Goal: Information Seeking & Learning: Learn about a topic

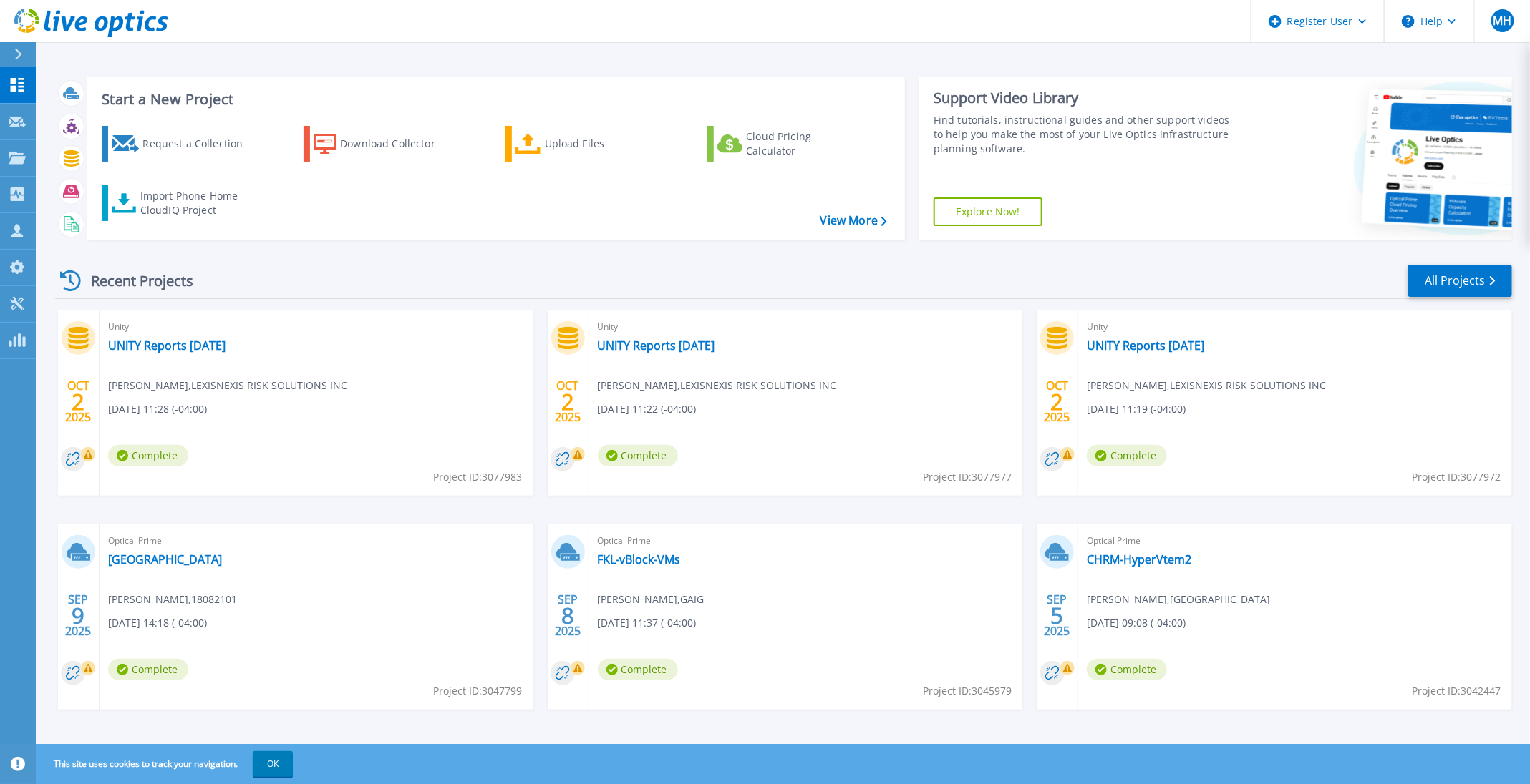
scroll to position [8, 0]
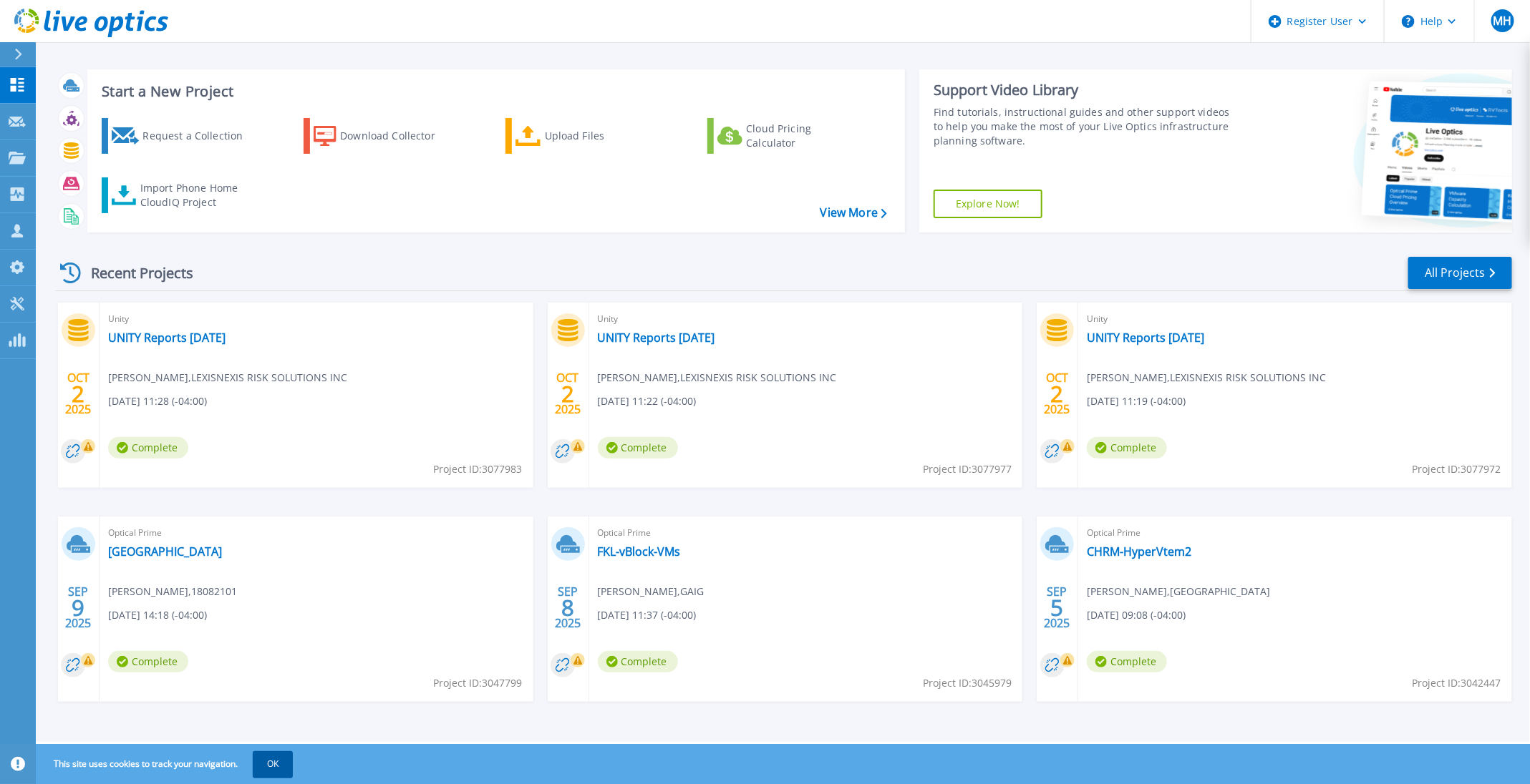
click at [272, 770] on button "OK" at bounding box center [272, 764] width 40 height 26
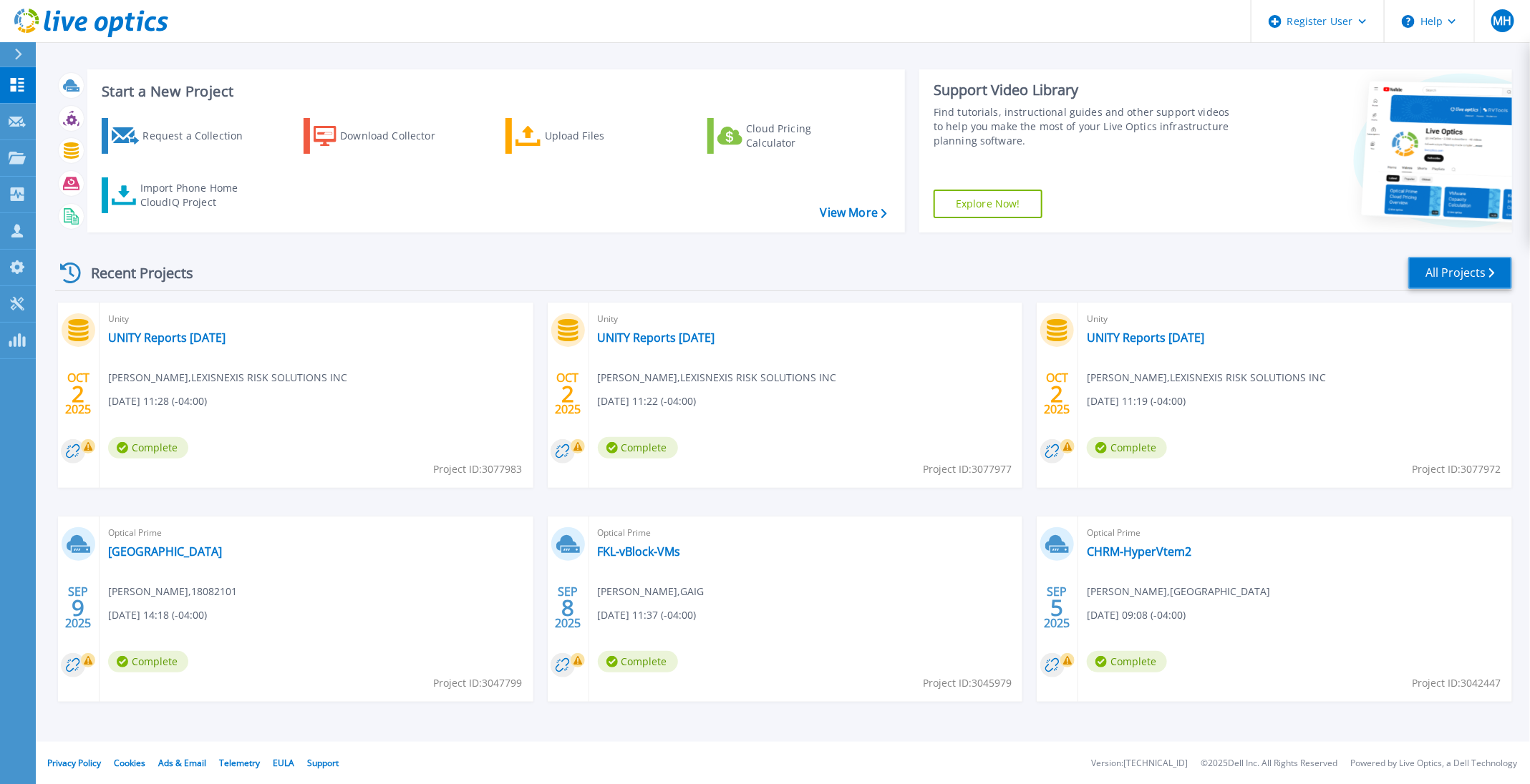
click at [1479, 265] on link "All Projects" at bounding box center [1459, 272] width 104 height 32
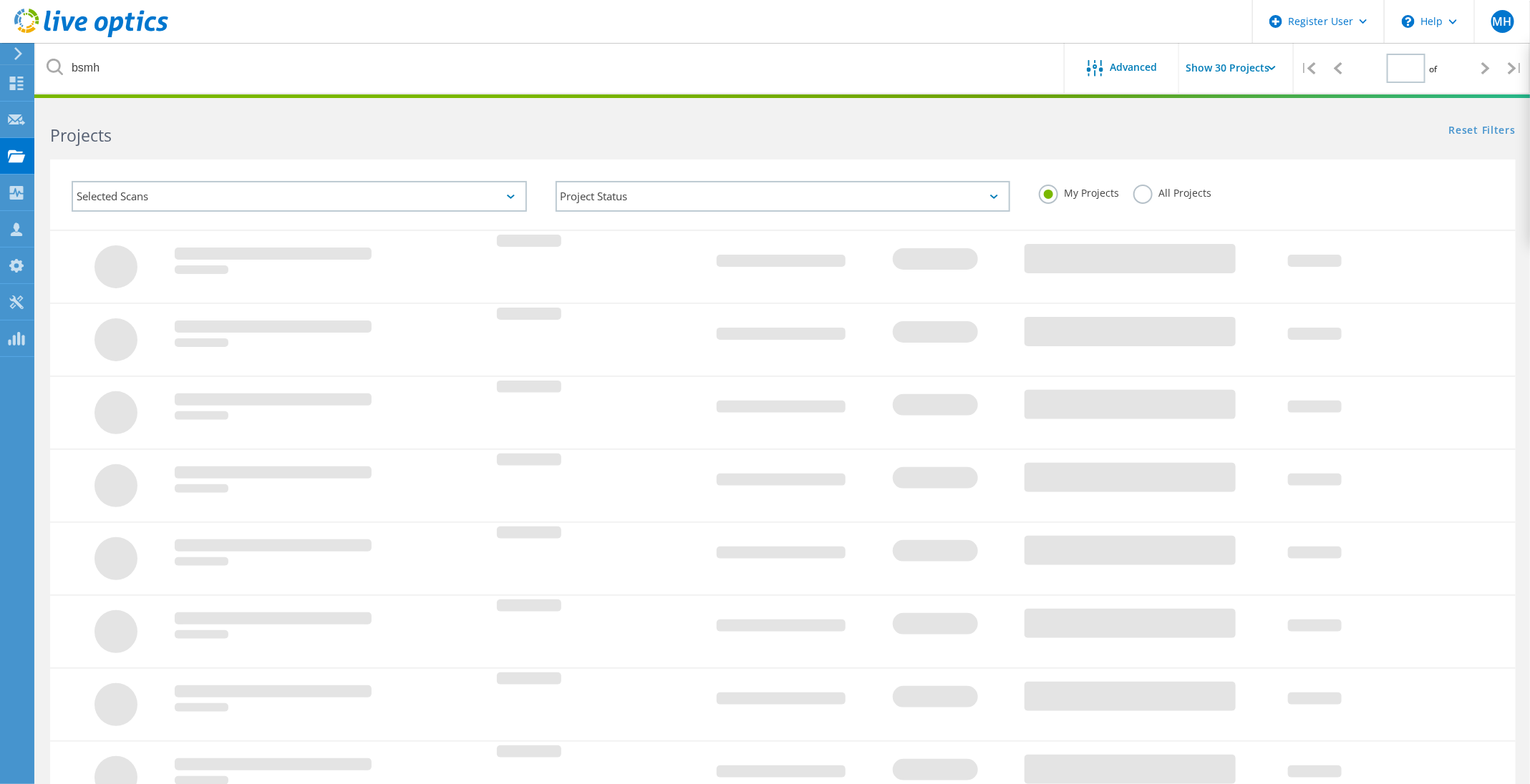
type input "1"
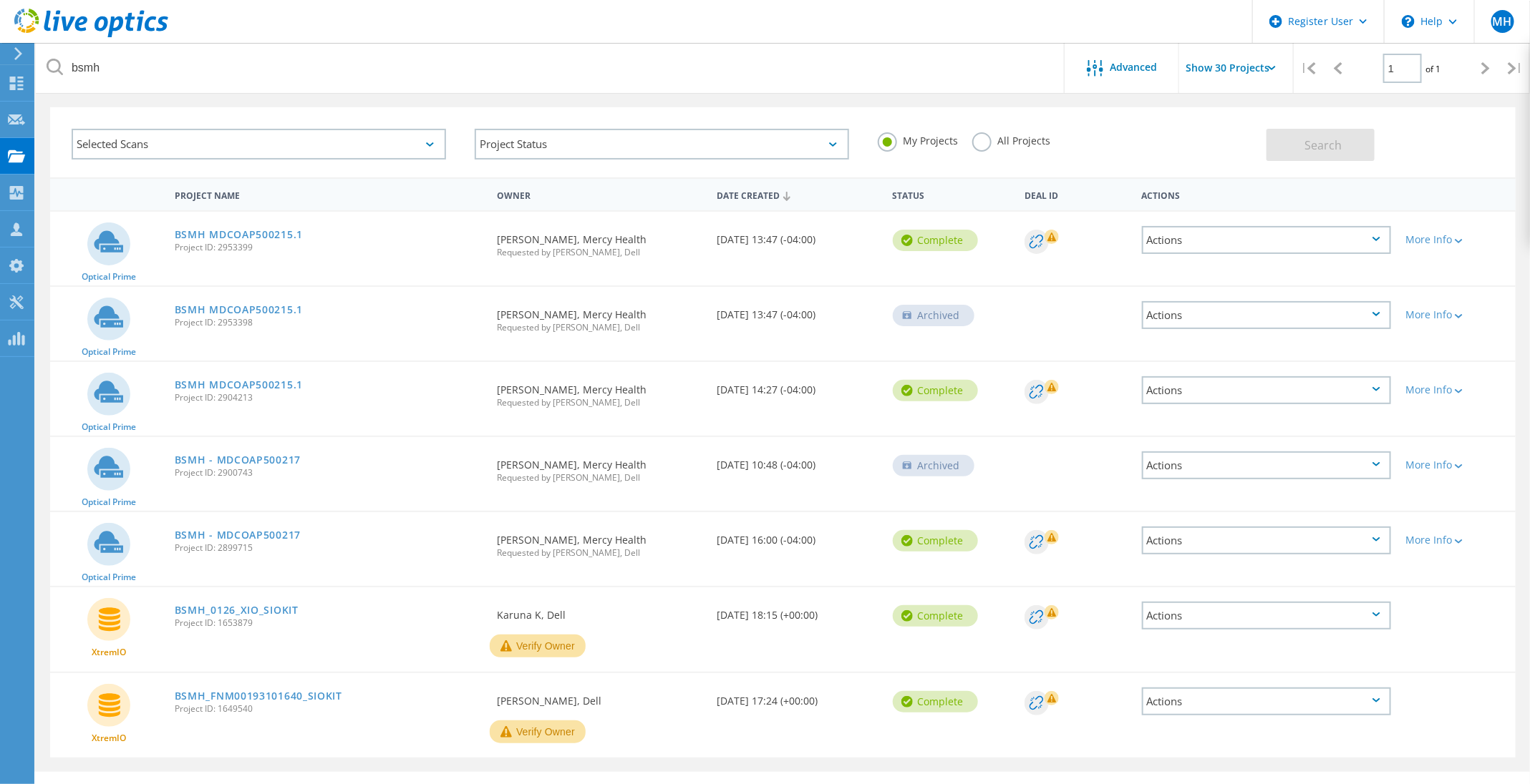
scroll to position [79, 0]
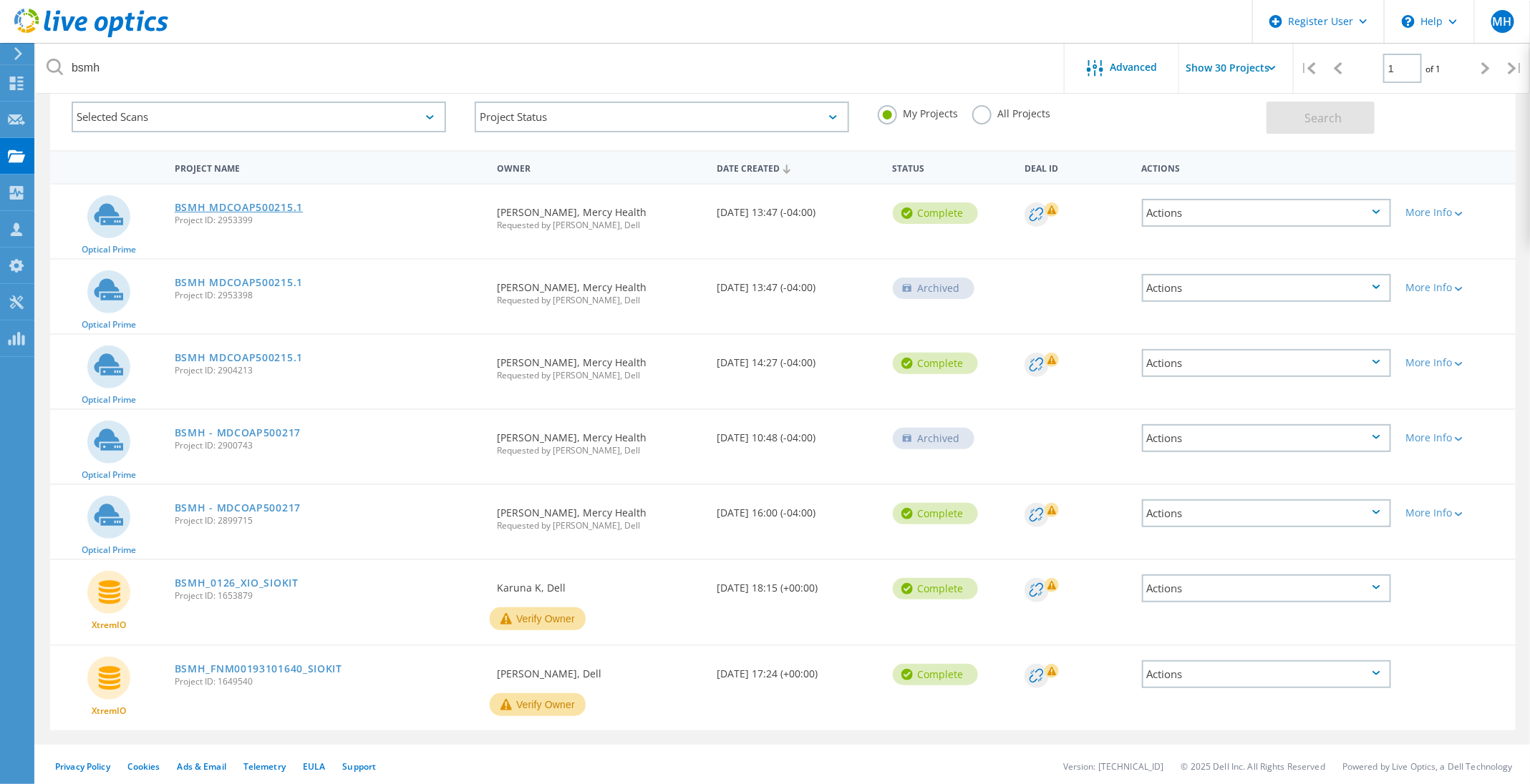
click at [226, 204] on link "BSMH MDCOAP500215.1" at bounding box center [239, 207] width 128 height 10
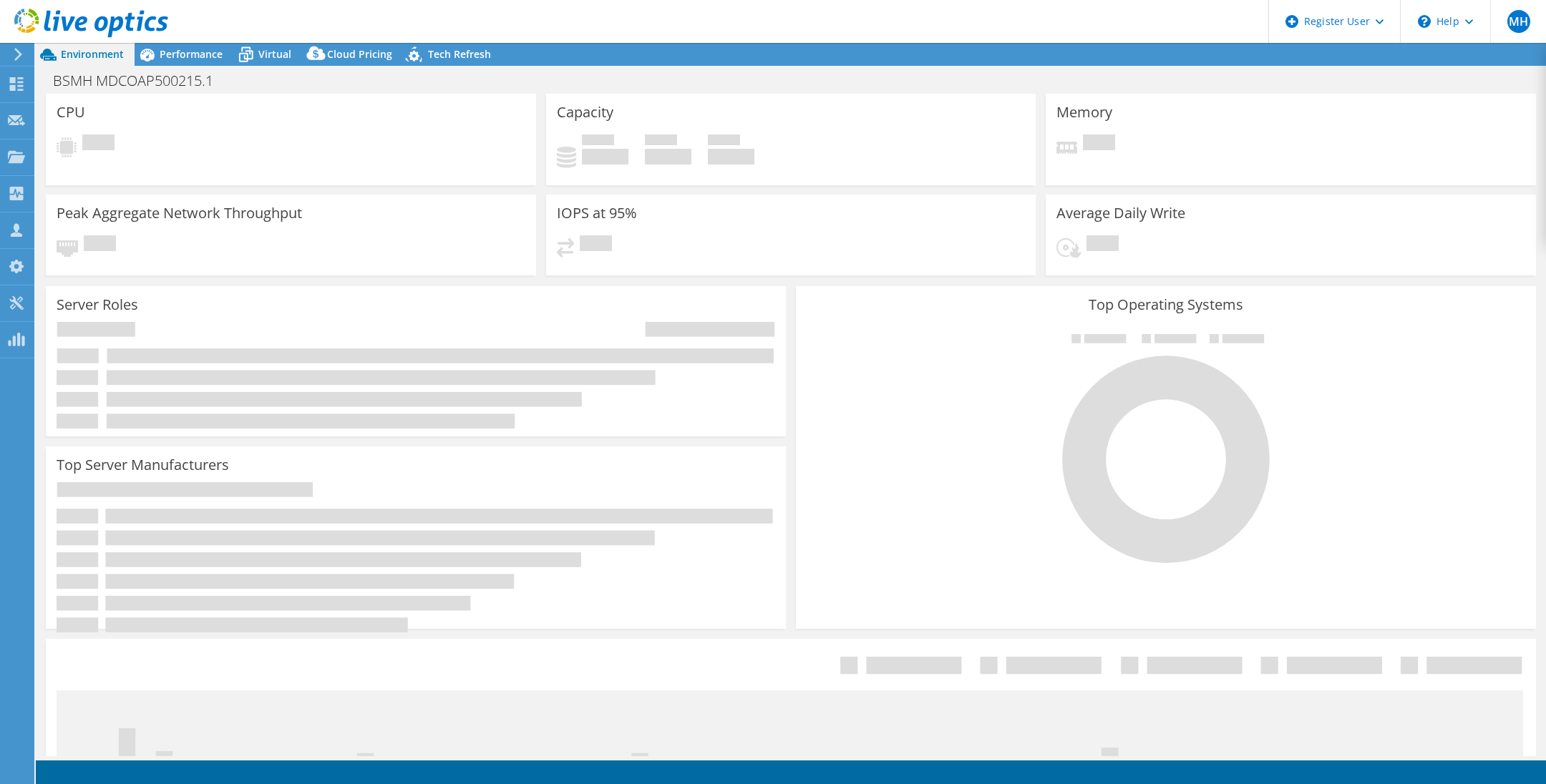
select select "USD"
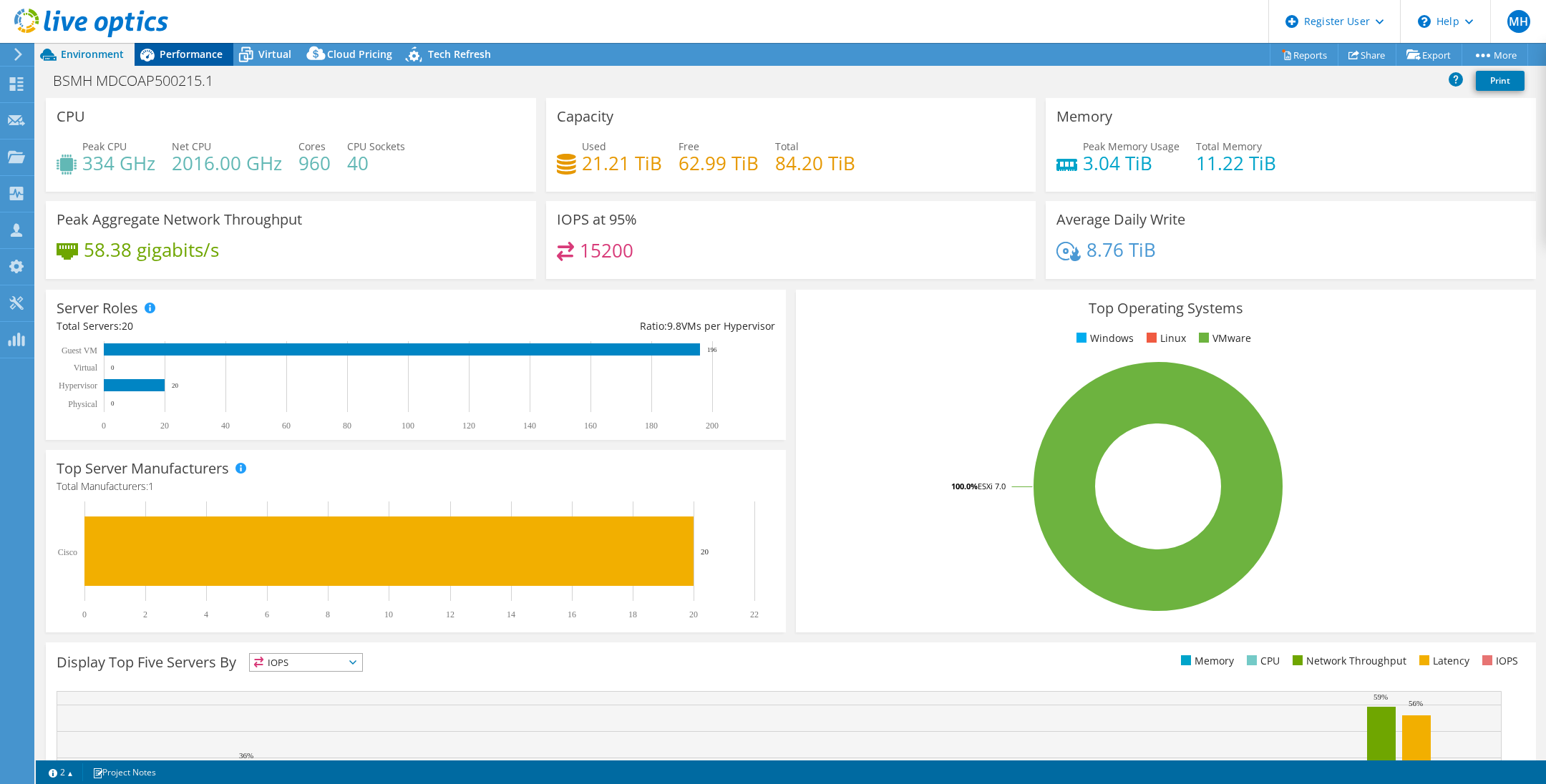
click at [167, 49] on span "Performance" at bounding box center [191, 54] width 63 height 14
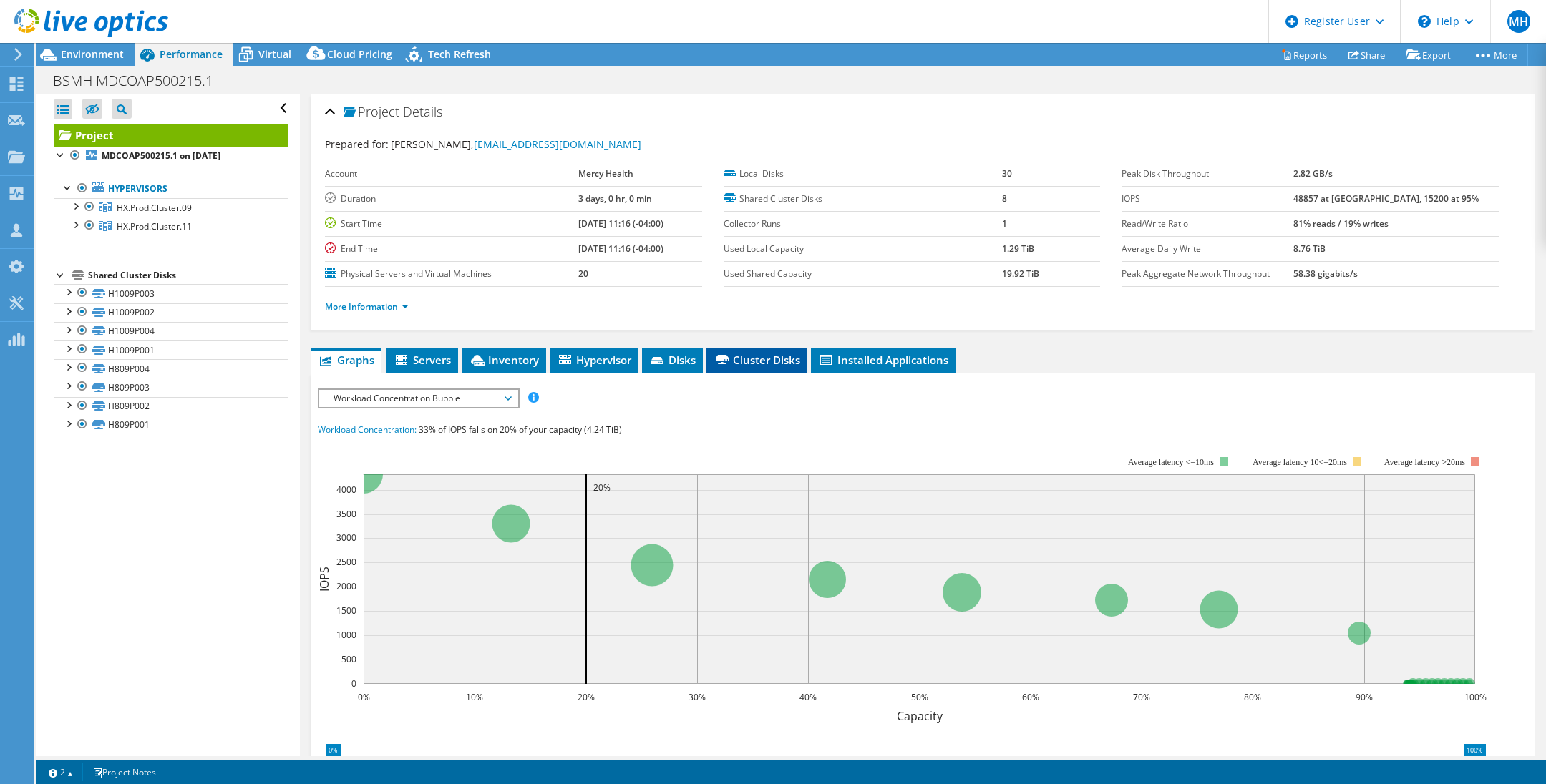
click at [765, 359] on span "Cluster Disks" at bounding box center [756, 360] width 86 height 15
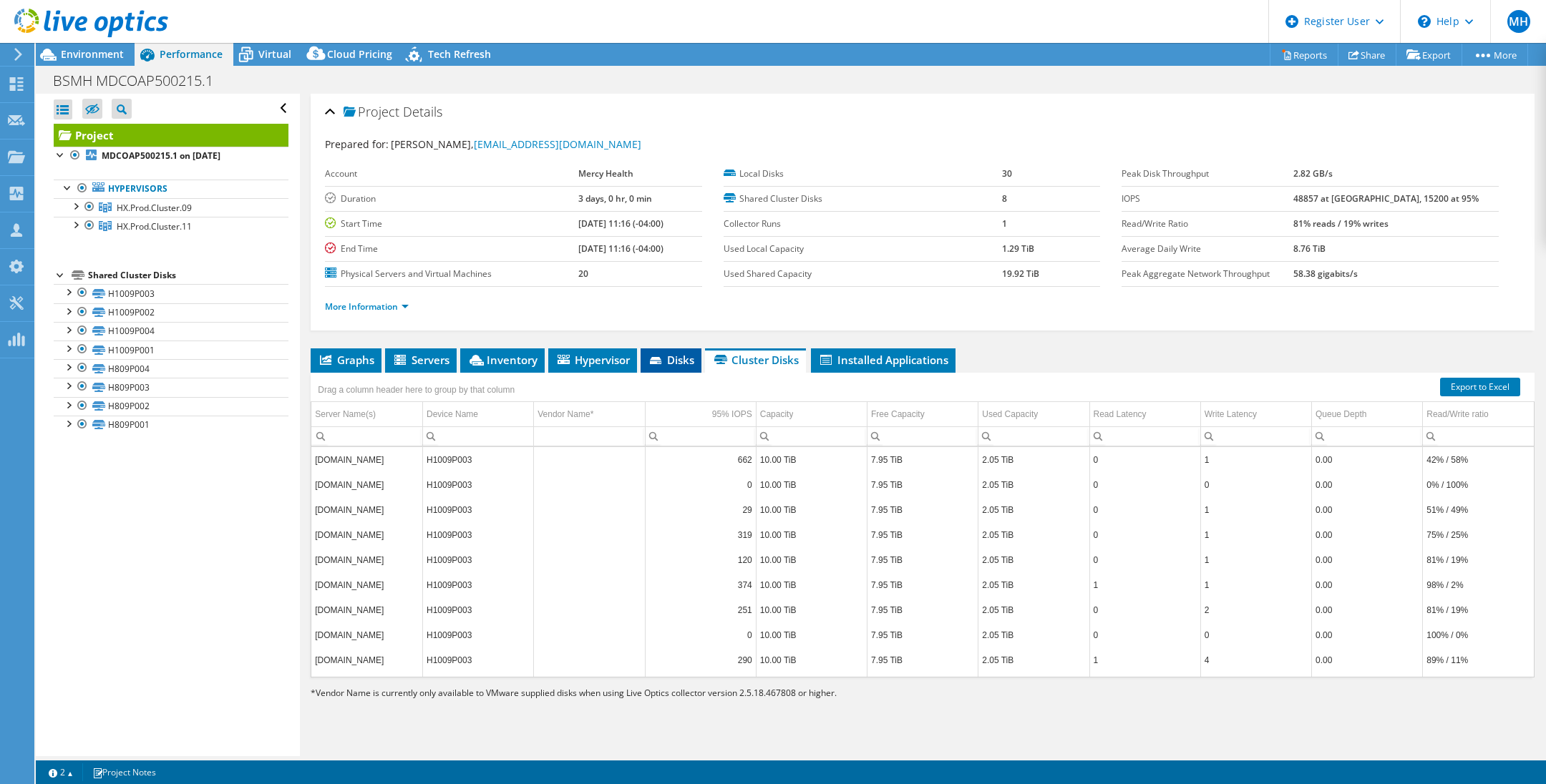
click at [674, 354] on span "Disks" at bounding box center [671, 360] width 47 height 15
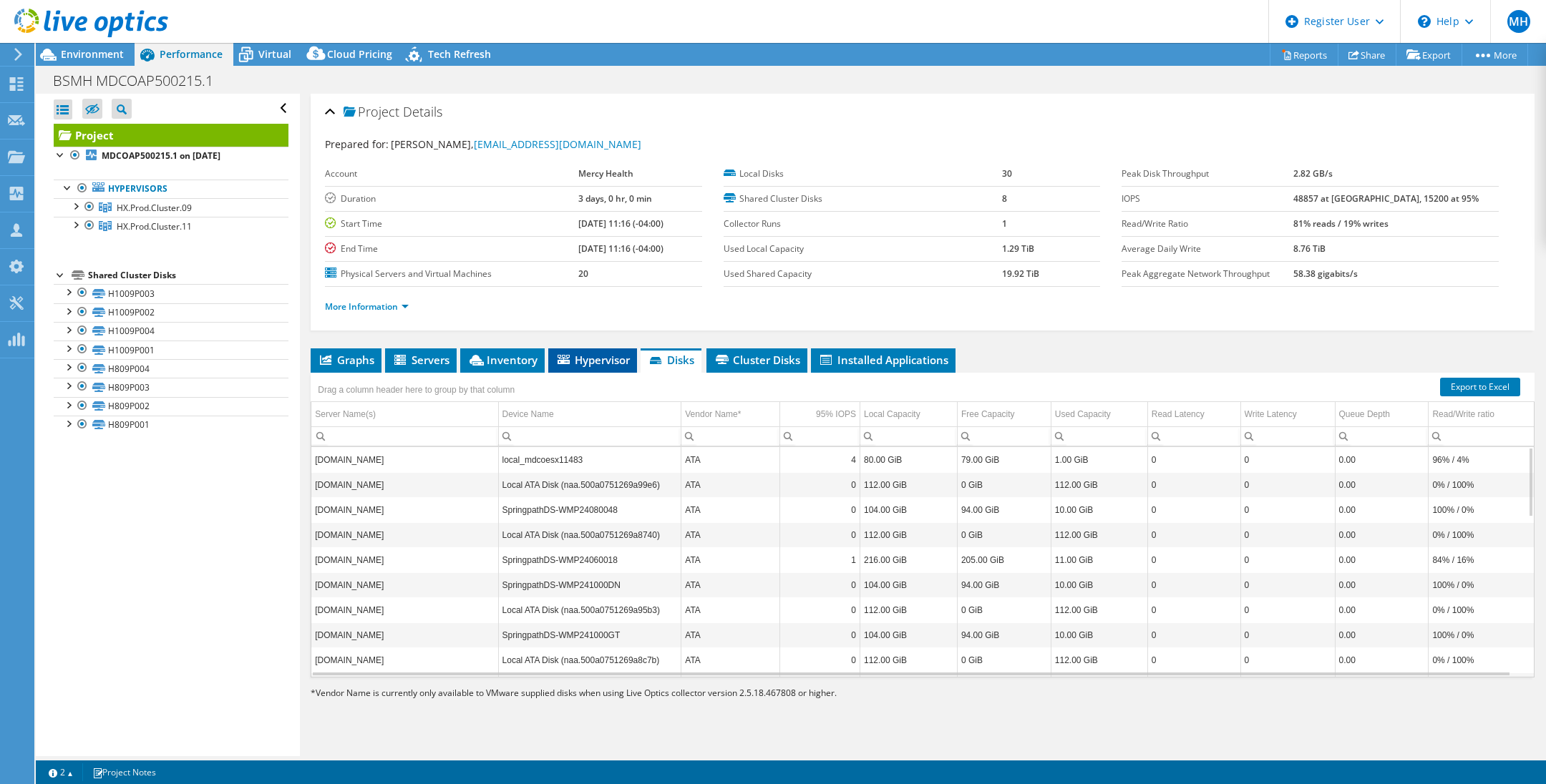
click at [595, 353] on span "Hypervisor" at bounding box center [592, 360] width 75 height 15
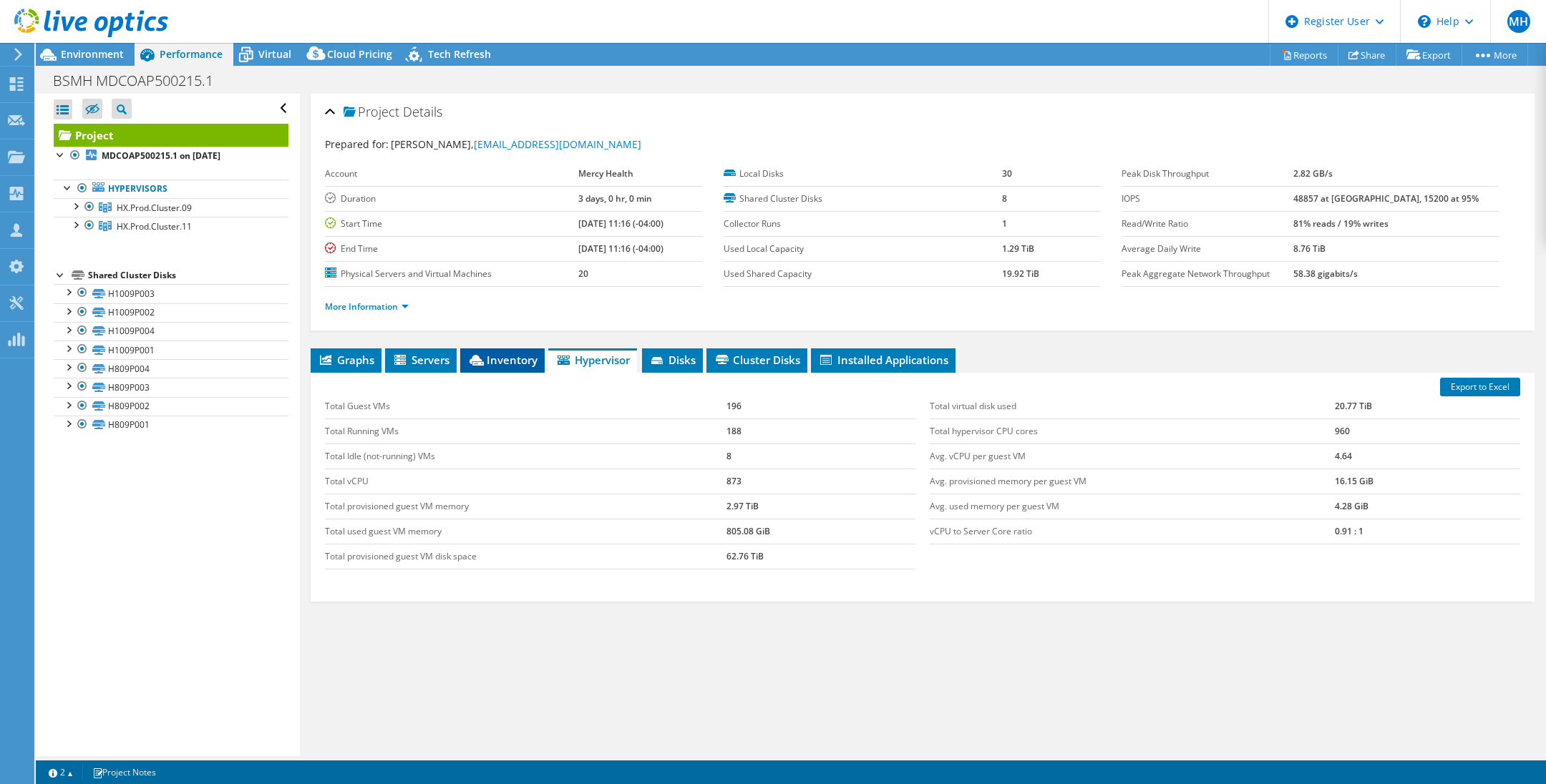
click at [500, 357] on span "Inventory" at bounding box center [502, 360] width 70 height 15
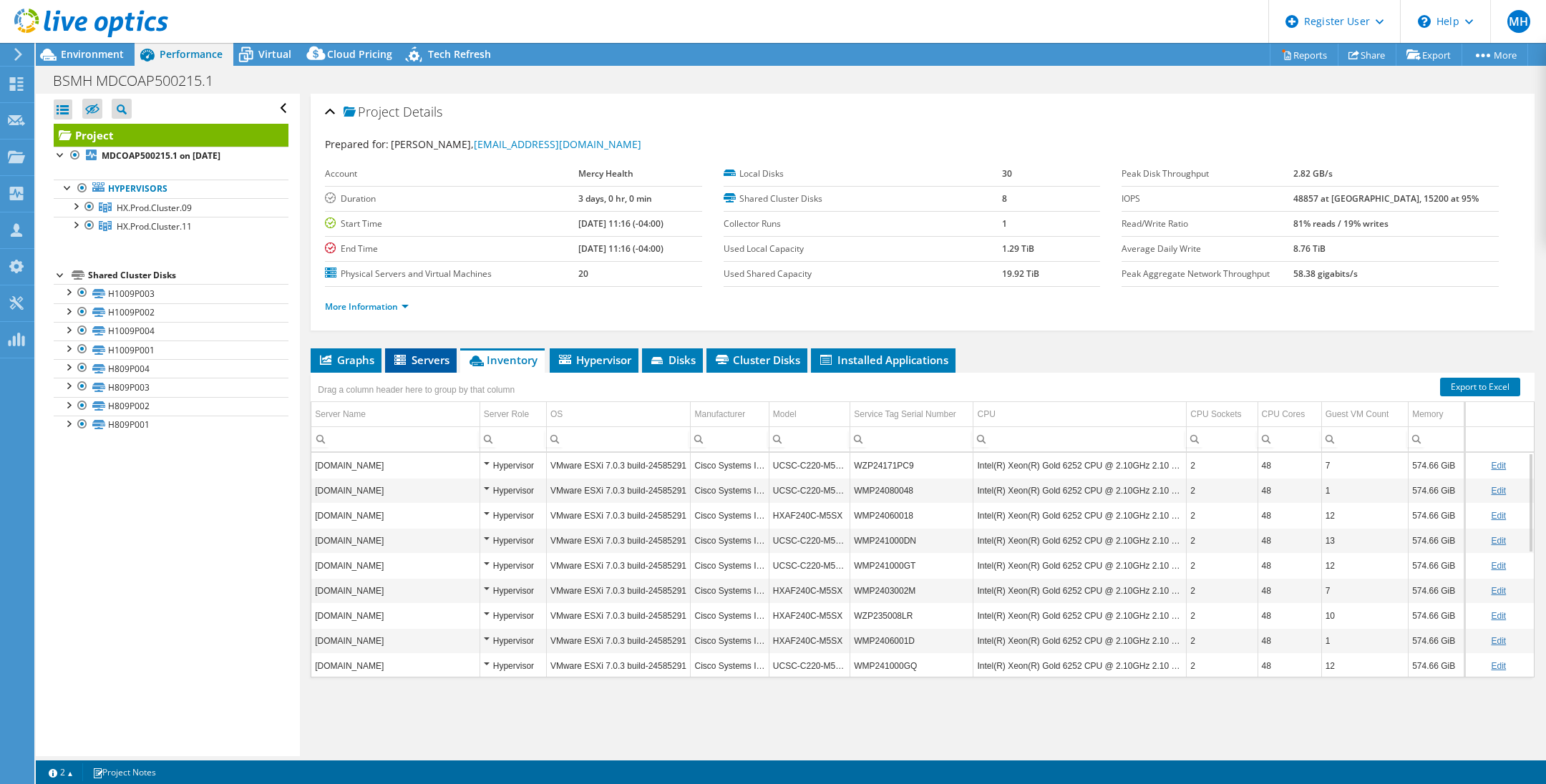
click at [417, 357] on span "Servers" at bounding box center [421, 360] width 57 height 15
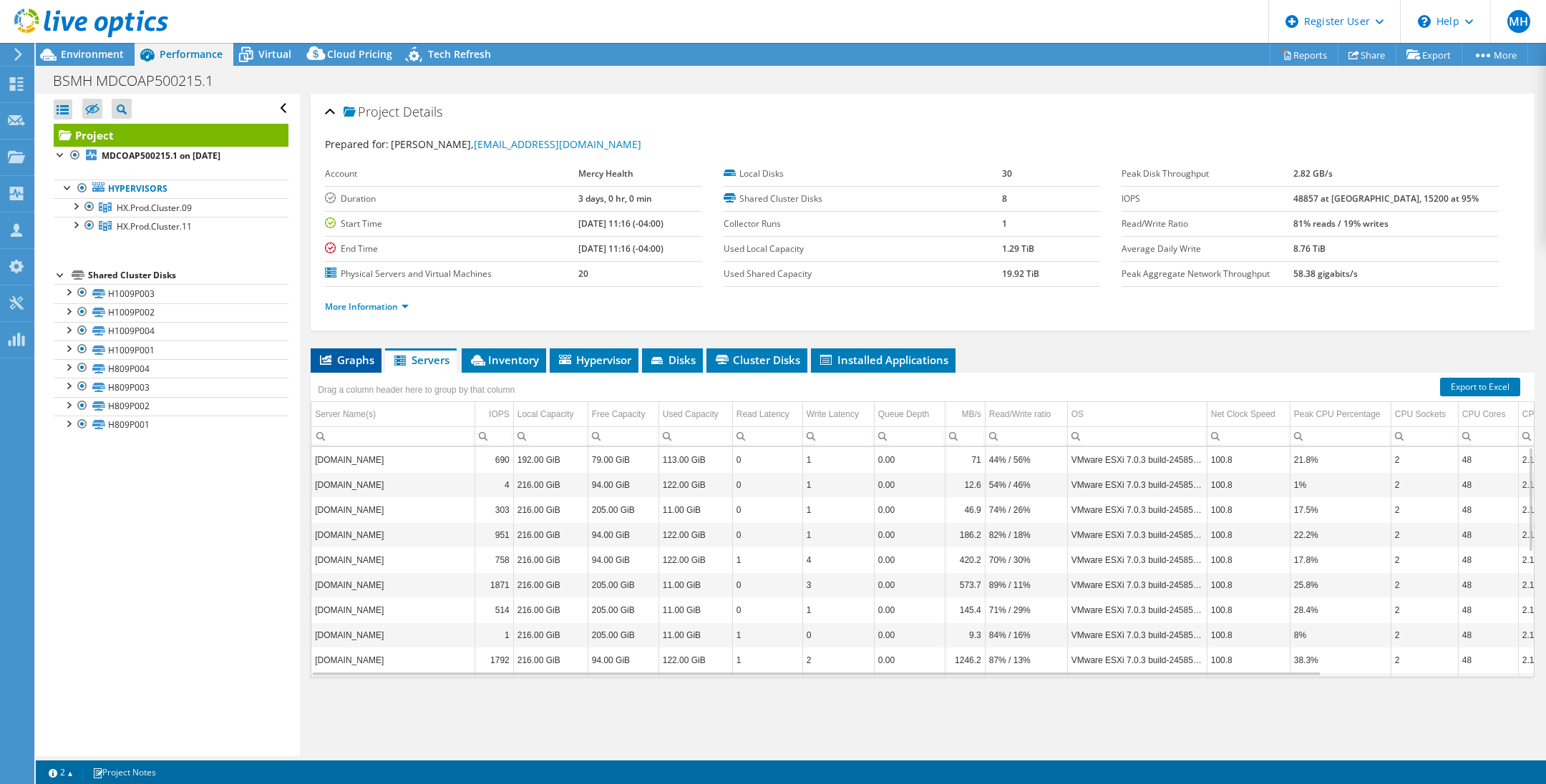
click at [352, 362] on span "Graphs" at bounding box center [346, 360] width 56 height 15
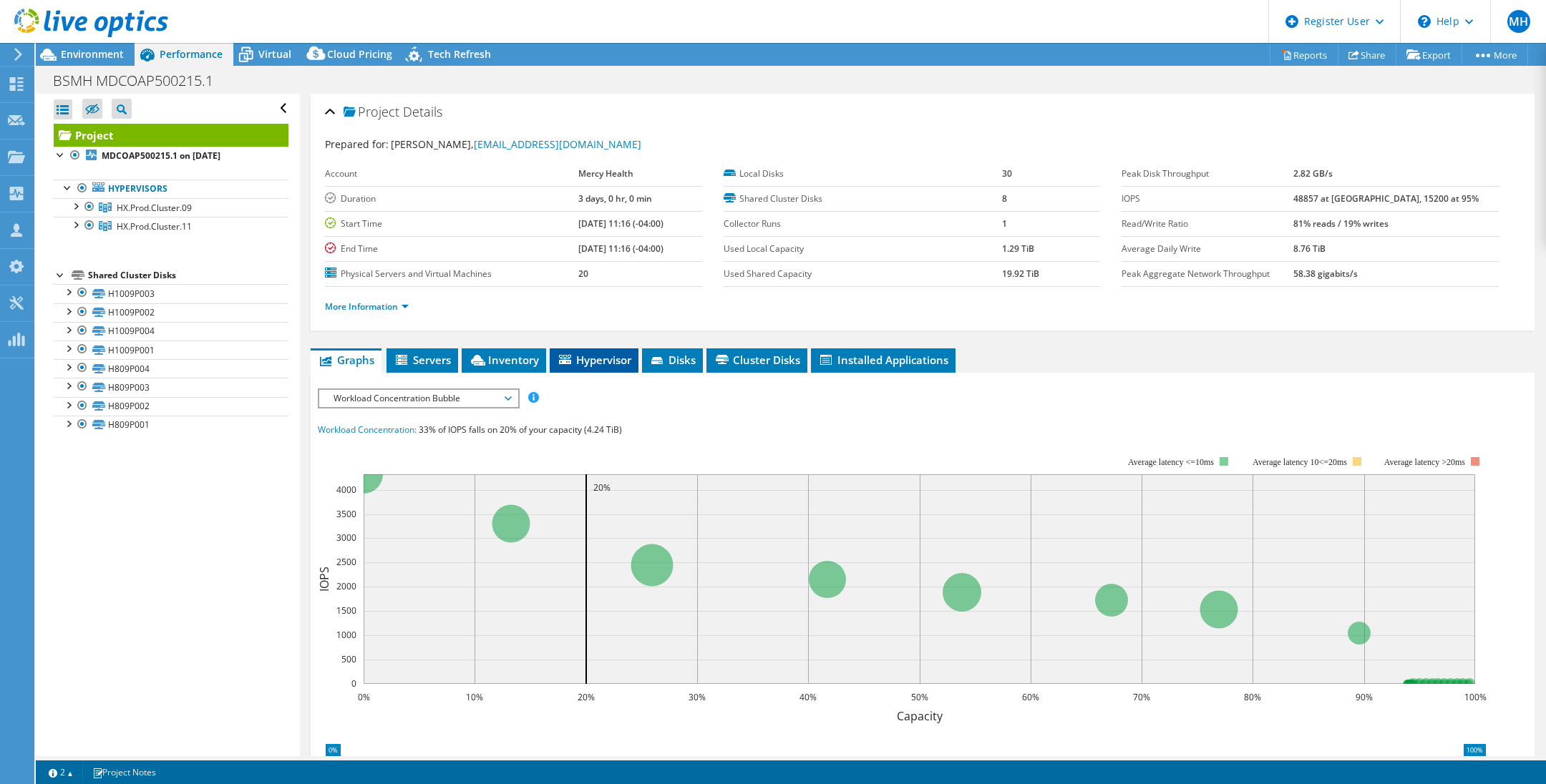
click at [605, 362] on span "Hypervisor" at bounding box center [593, 360] width 75 height 15
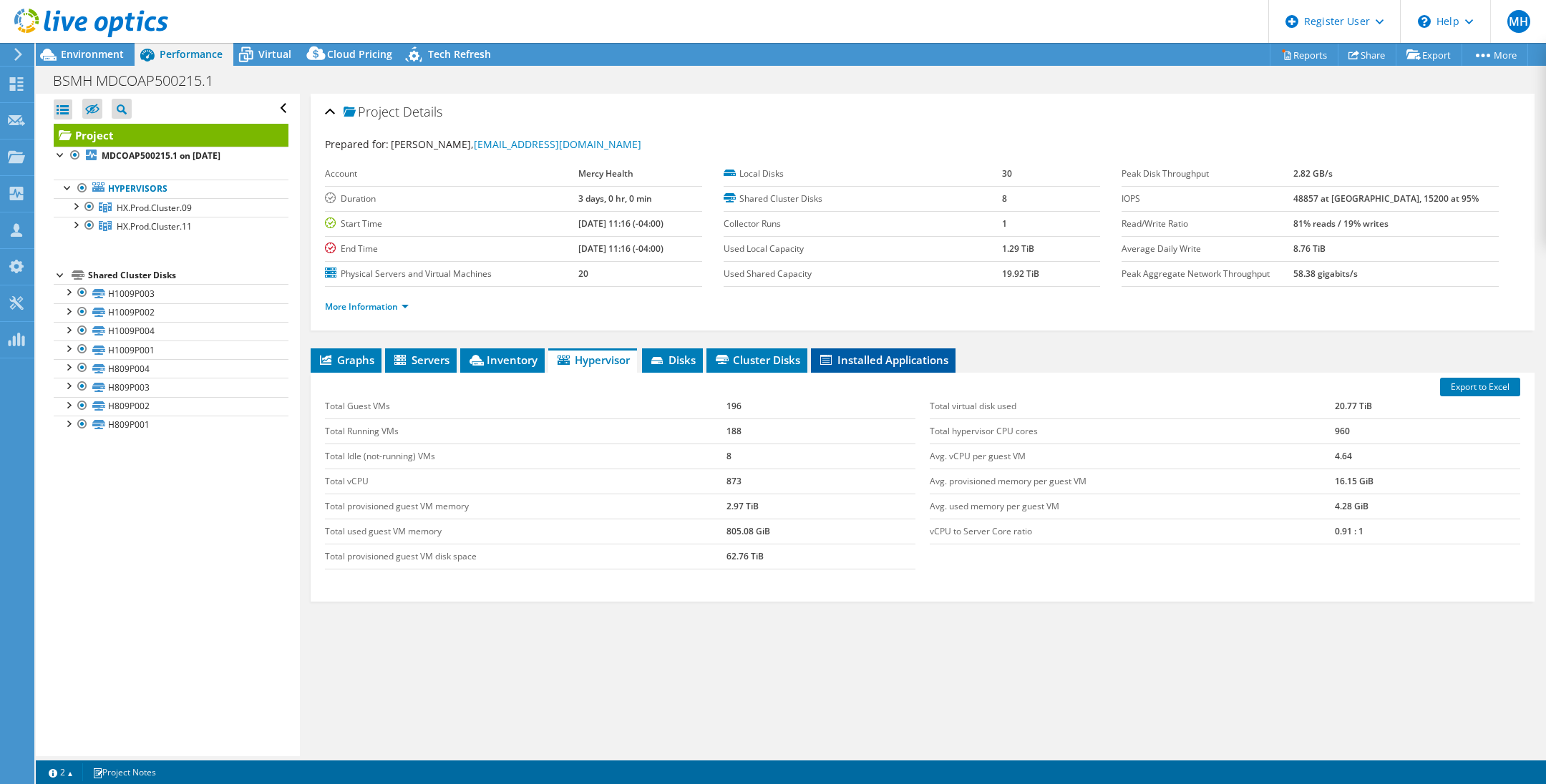
click at [850, 358] on span "Installed Applications" at bounding box center [883, 360] width 130 height 15
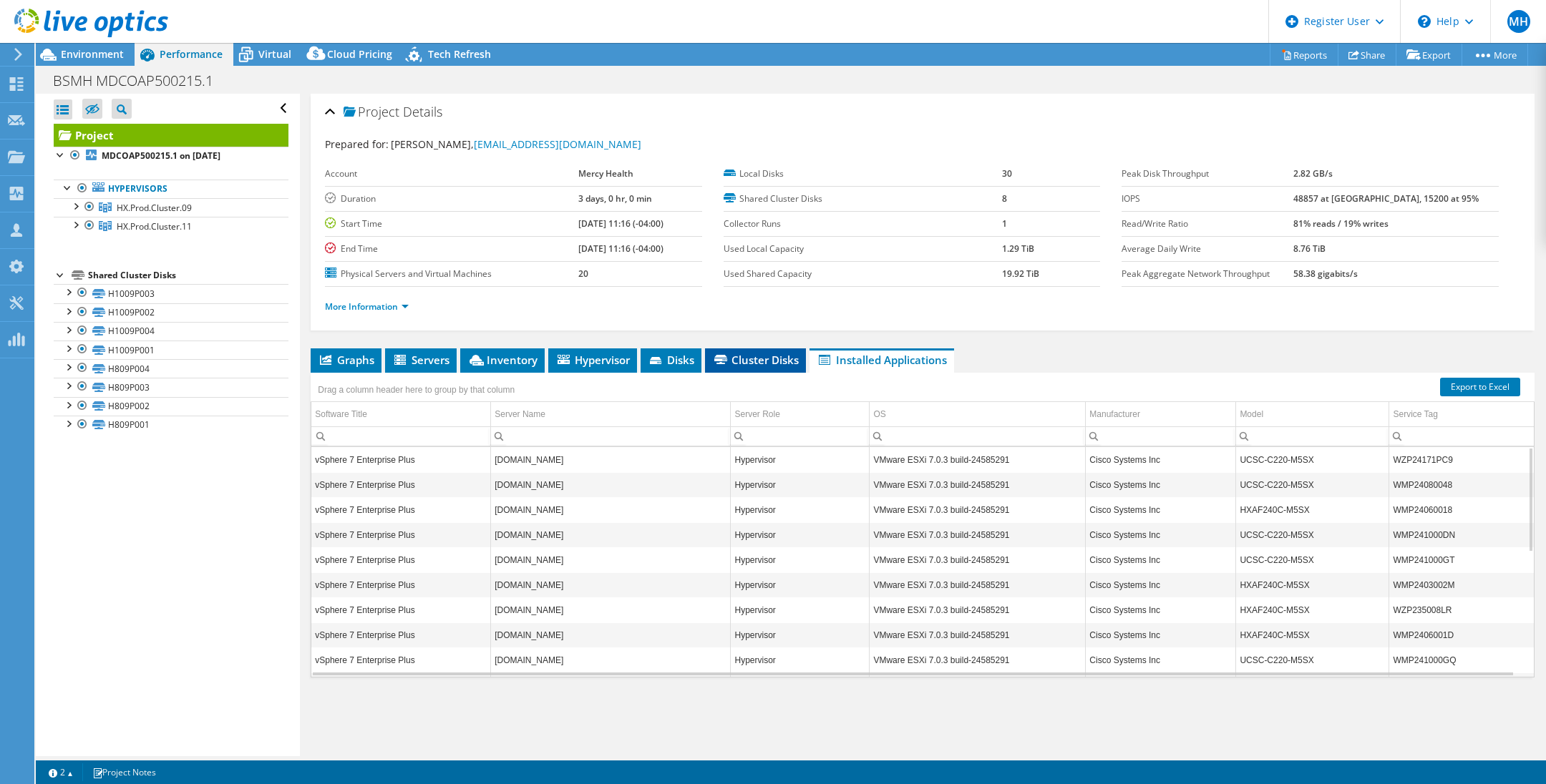
click at [749, 358] on span "Cluster Disks" at bounding box center [755, 360] width 86 height 15
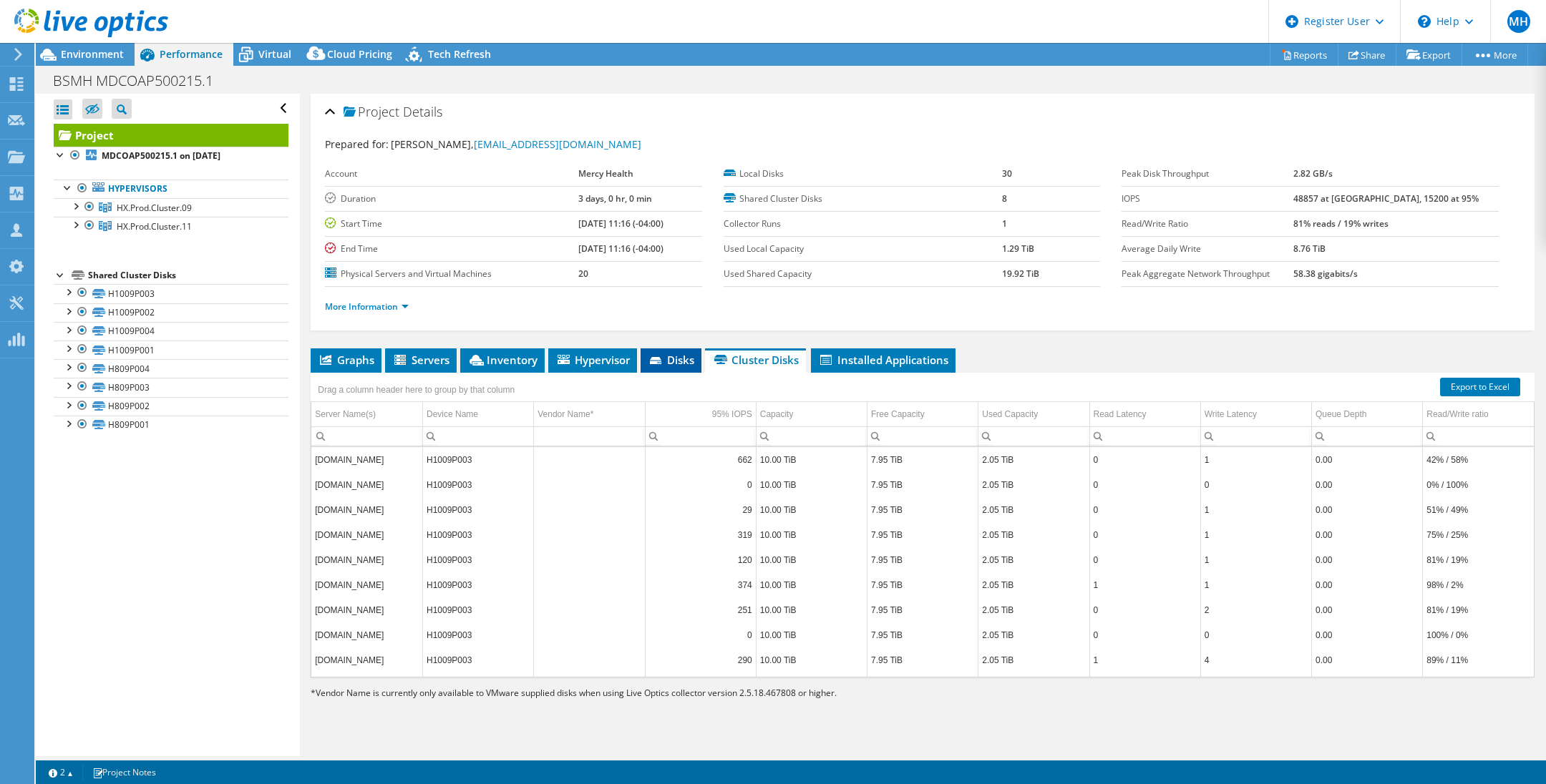
click at [674, 357] on span "Disks" at bounding box center [671, 360] width 47 height 15
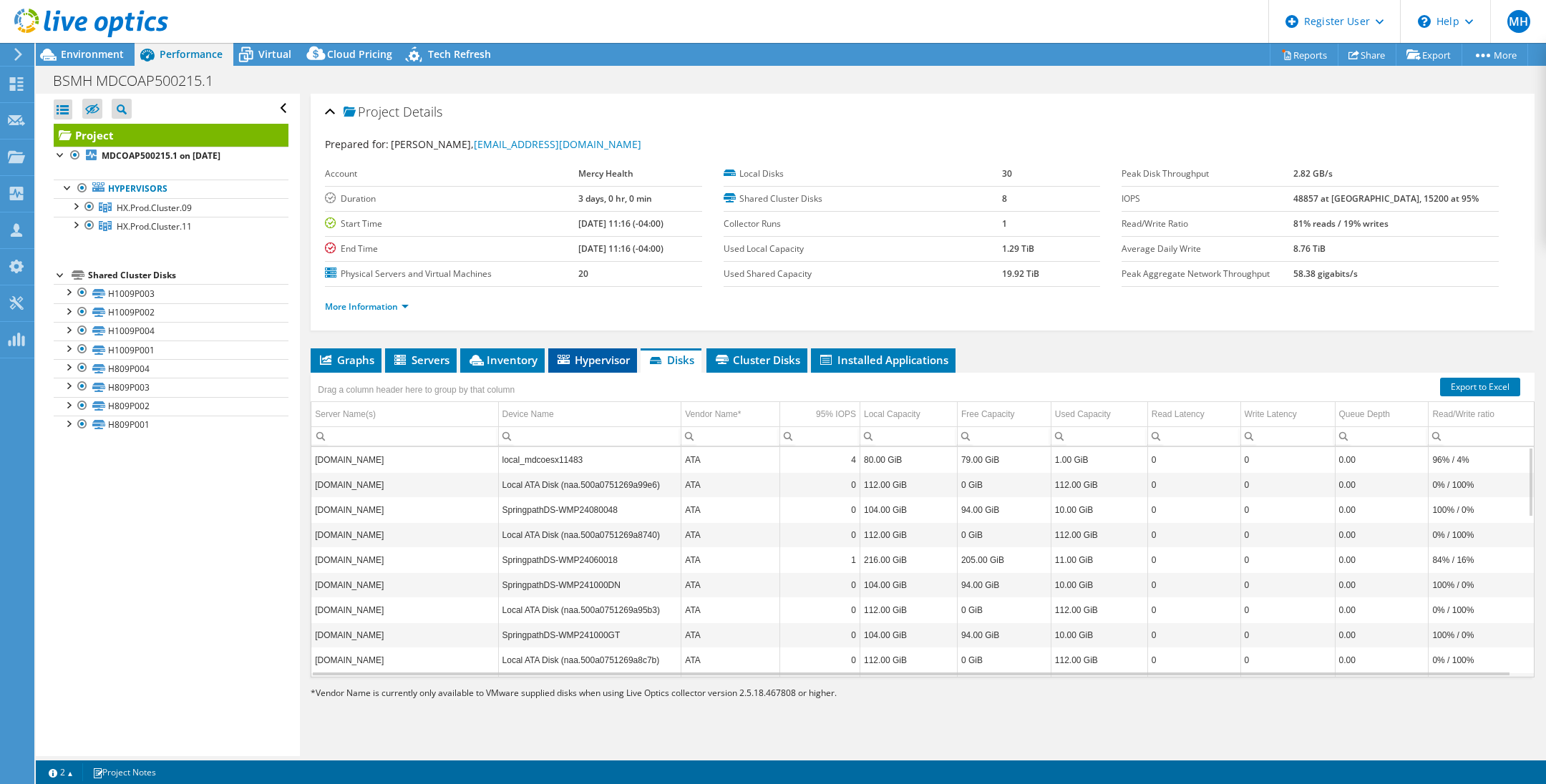
click at [601, 359] on span "Hypervisor" at bounding box center [592, 360] width 75 height 15
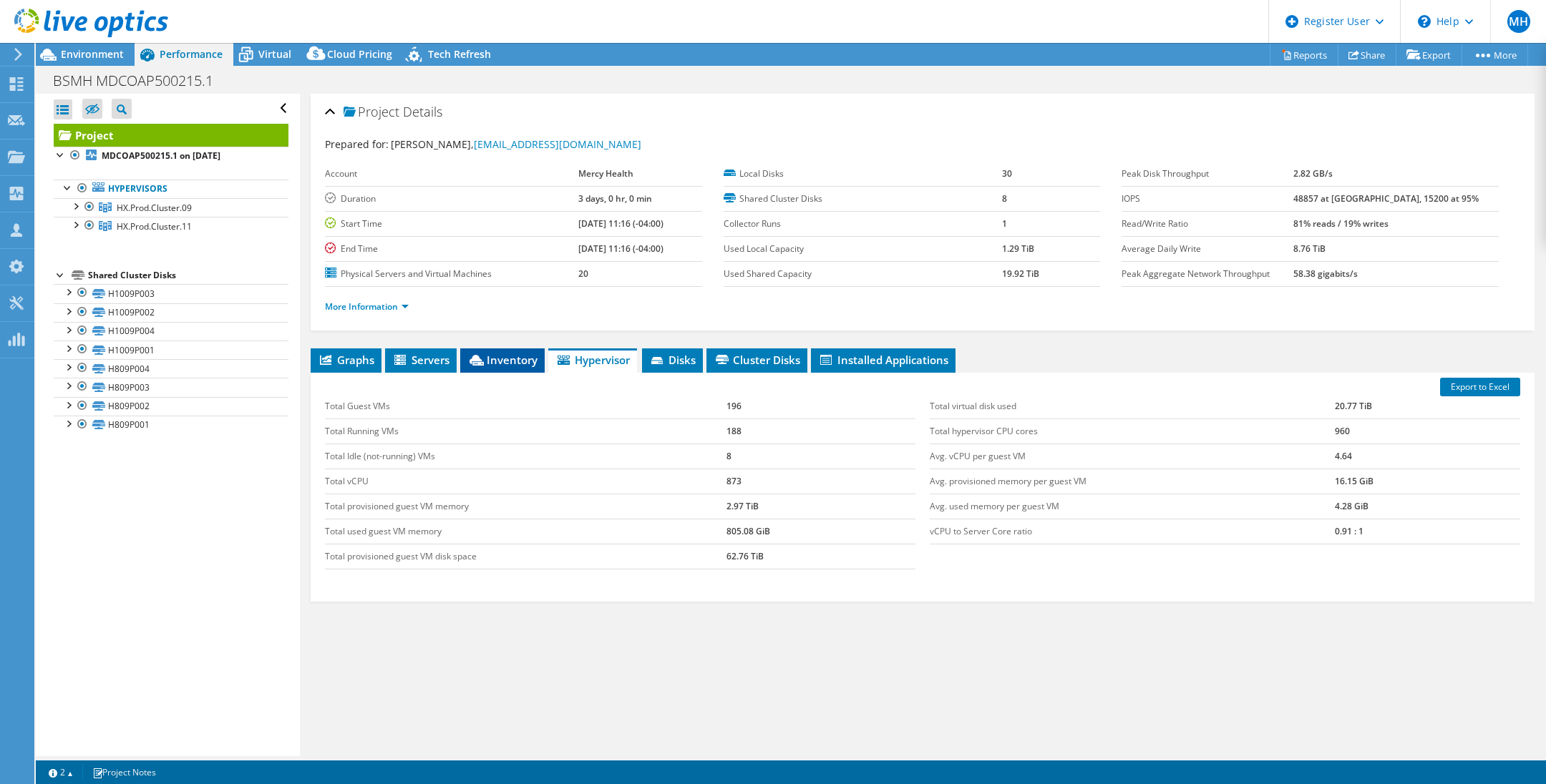
click at [507, 351] on li "Inventory" at bounding box center [502, 361] width 84 height 24
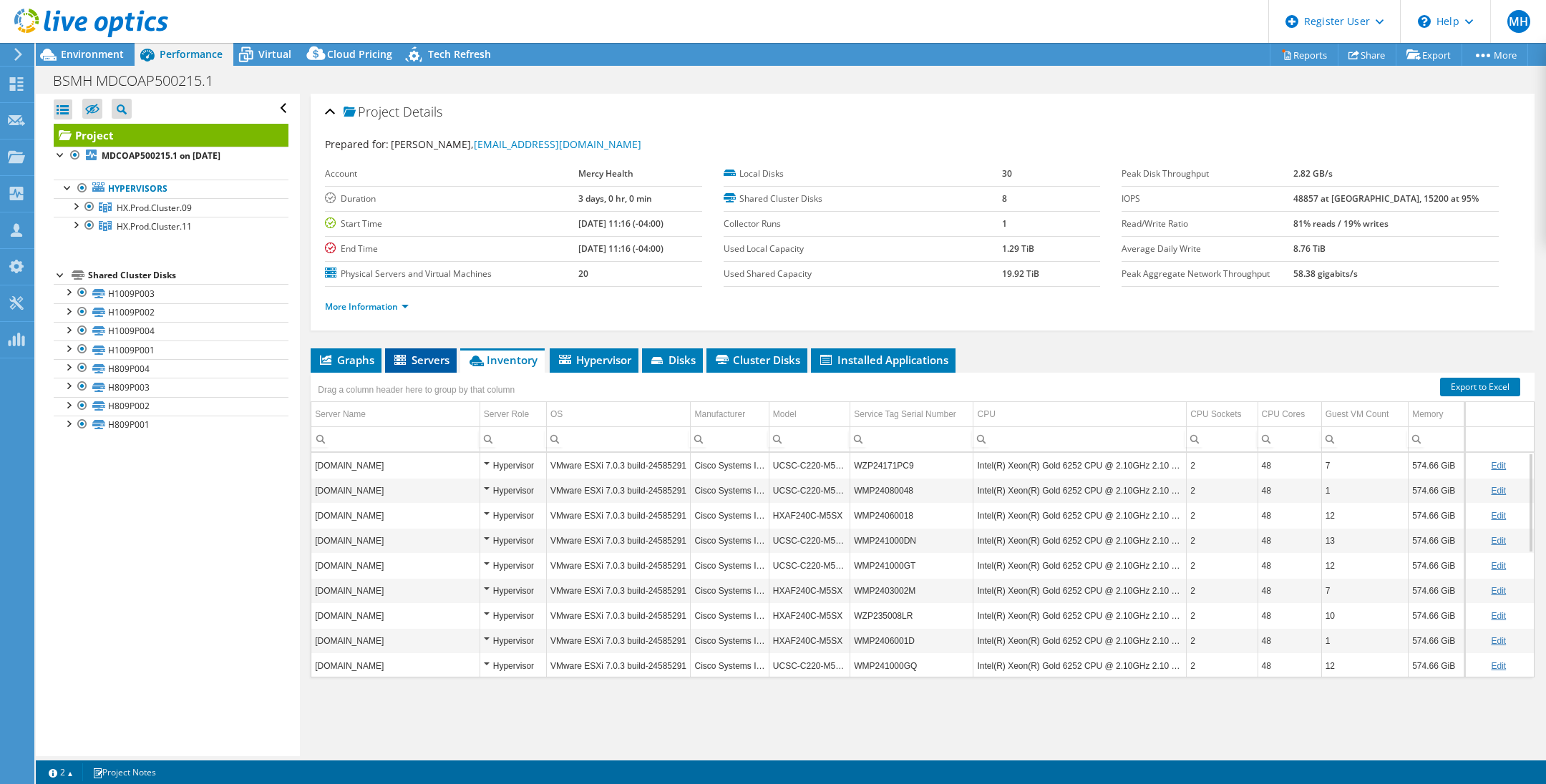
click at [433, 350] on li "Servers" at bounding box center [421, 361] width 72 height 24
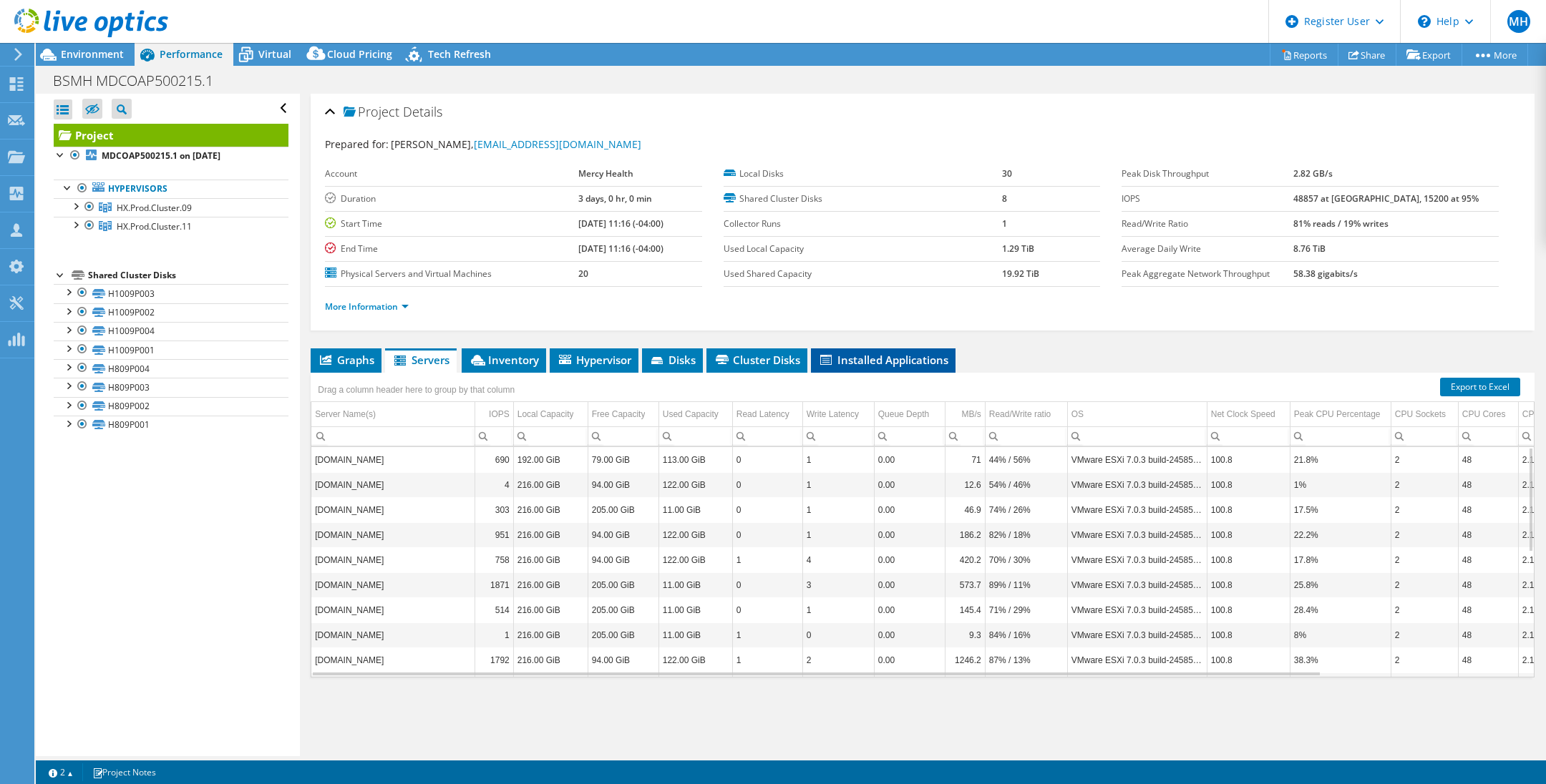
click at [876, 361] on span "Installed Applications" at bounding box center [883, 360] width 130 height 15
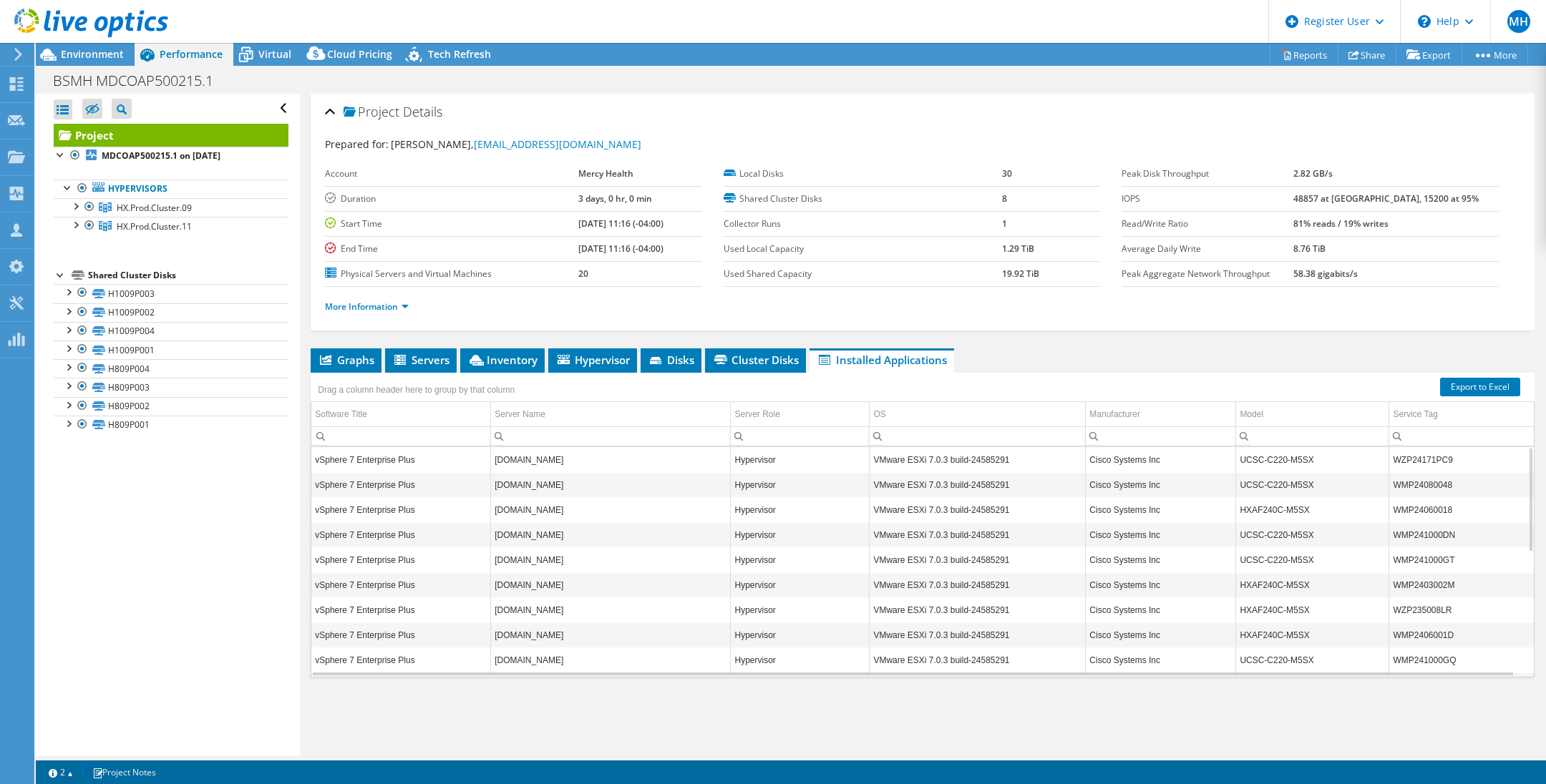
scroll to position [272, 0]
